Goal: Task Accomplishment & Management: Manage account settings

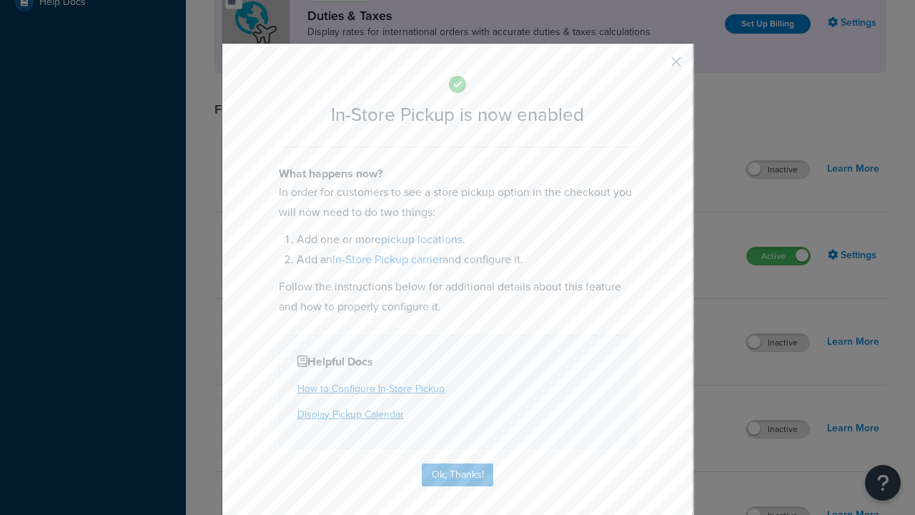
click at [655, 65] on button "button" at bounding box center [656, 67] width 4 height 4
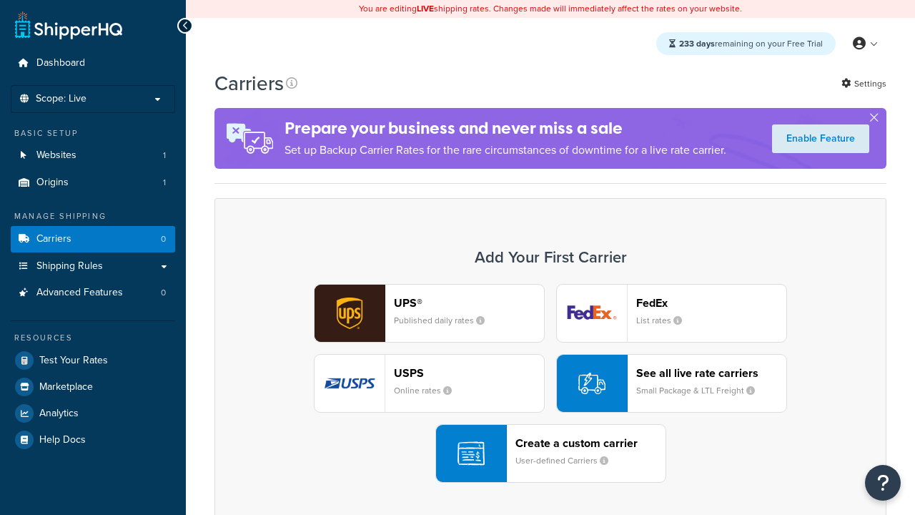
click at [551, 384] on div "UPS® Published daily rates FedEx List rates USPS Online rates See all live rate…" at bounding box center [551, 383] width 642 height 199
click at [551, 454] on div "Create a custom carrier User-defined Carriers" at bounding box center [591, 453] width 150 height 34
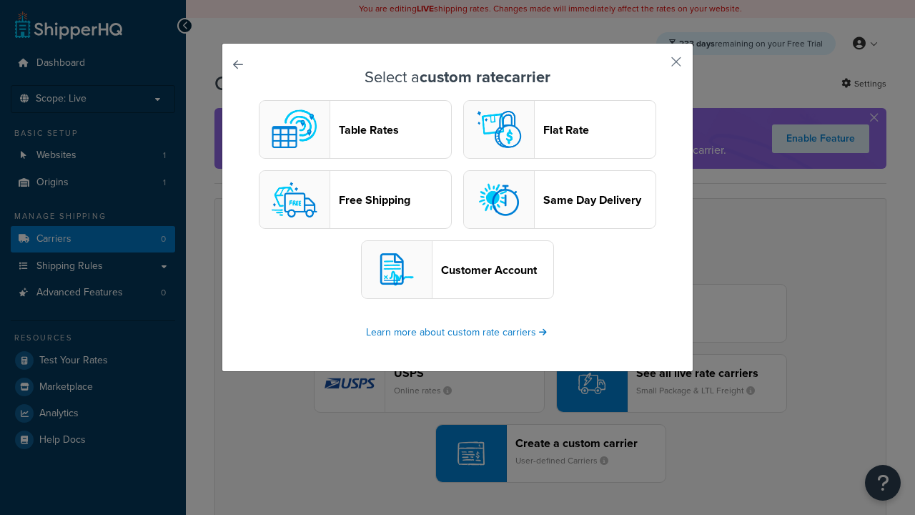
click at [355, 130] on header "Table Rates" at bounding box center [395, 130] width 112 height 14
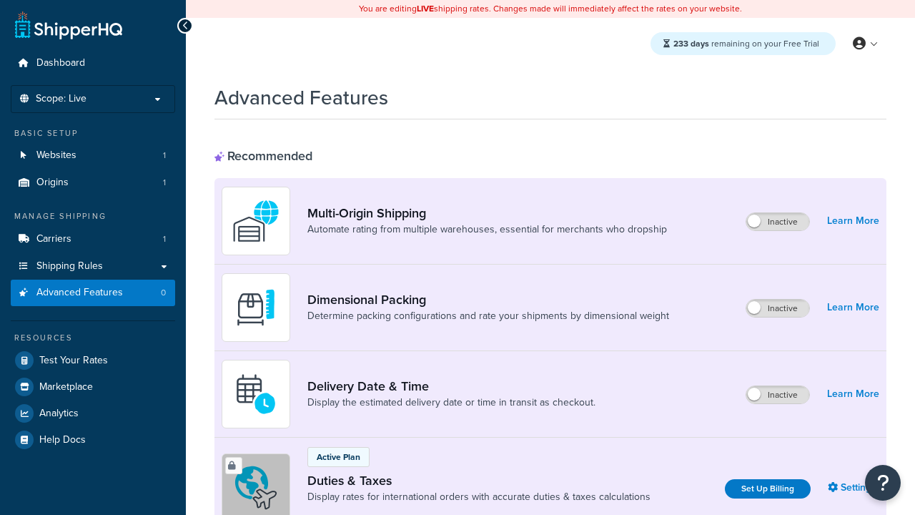
scroll to position [465, 0]
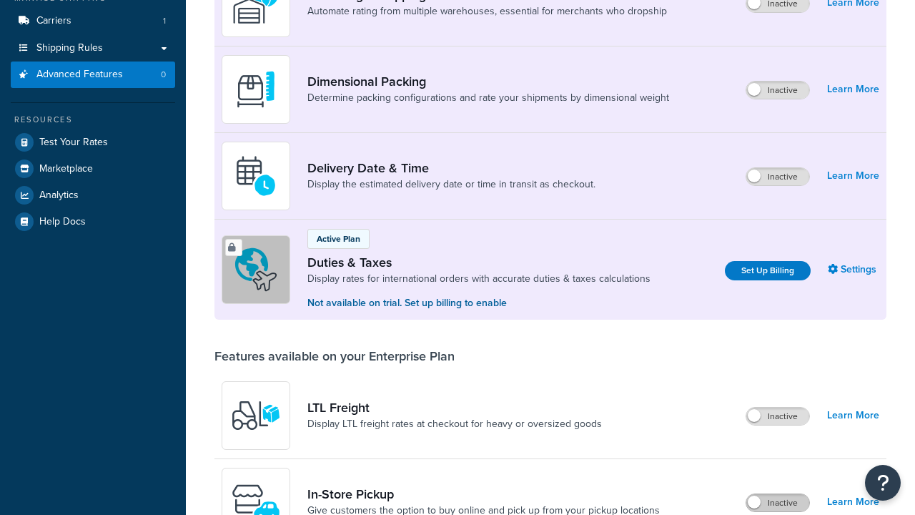
click at [779, 494] on label "Inactive" at bounding box center [778, 502] width 63 height 17
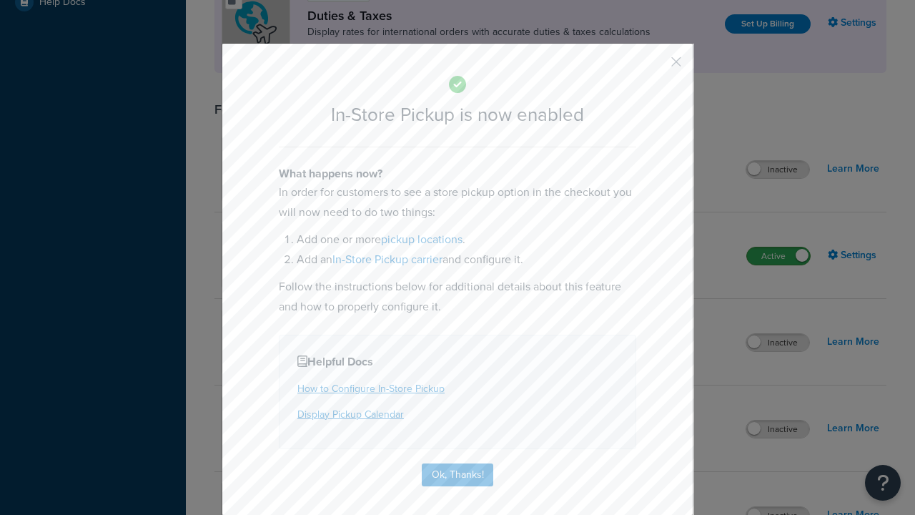
scroll to position [0, 0]
click at [655, 66] on button "button" at bounding box center [656, 67] width 4 height 4
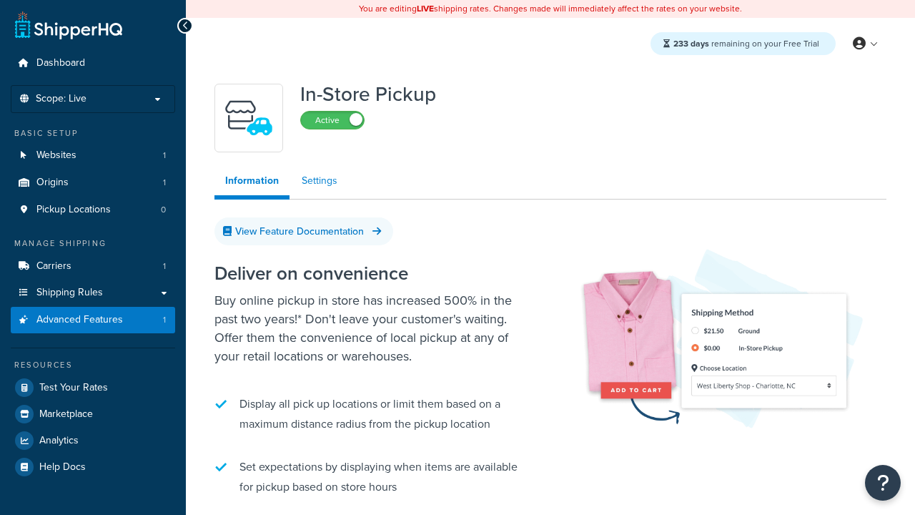
click at [318, 182] on link "Settings" at bounding box center [319, 181] width 57 height 29
select select "inline"
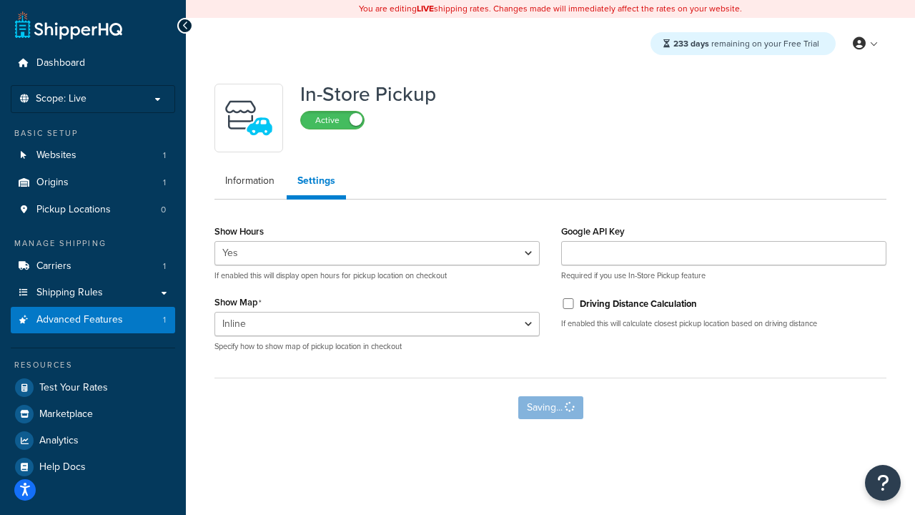
select select "inline"
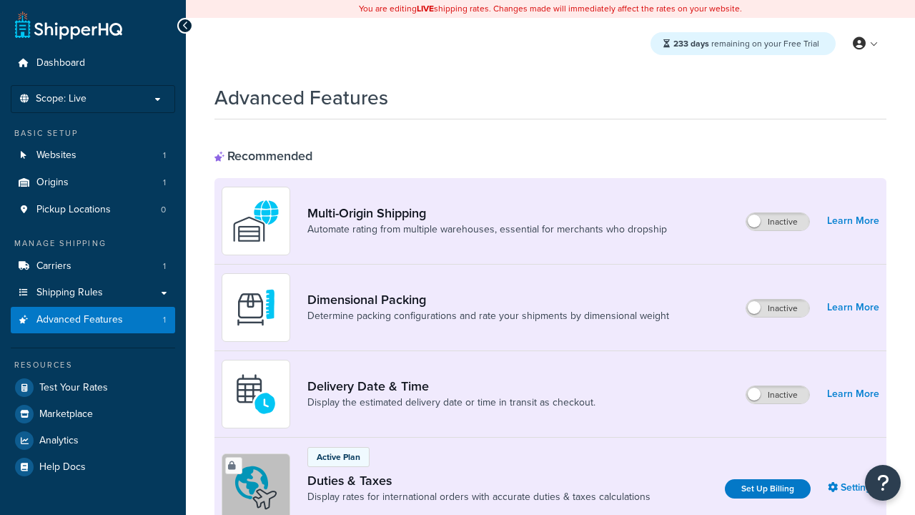
select select "inline"
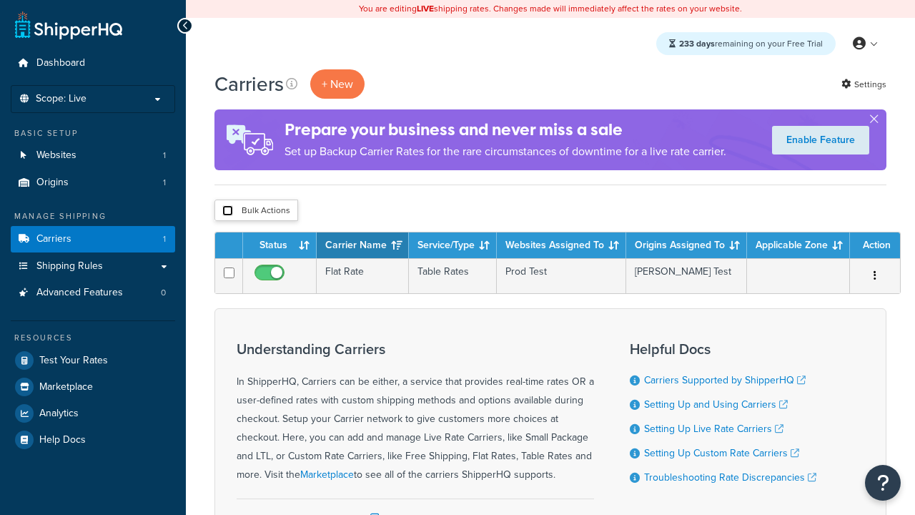
click at [227, 212] on input "checkbox" at bounding box center [227, 210] width 11 height 11
checkbox input "true"
click at [0, 0] on button "Delete" at bounding box center [0, 0] width 0 height 0
